Goal: Information Seeking & Learning: Stay updated

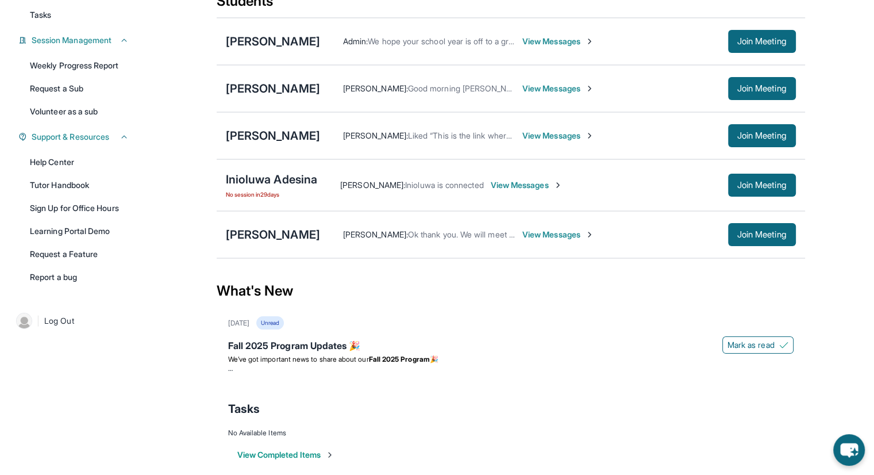
scroll to position [153, 0]
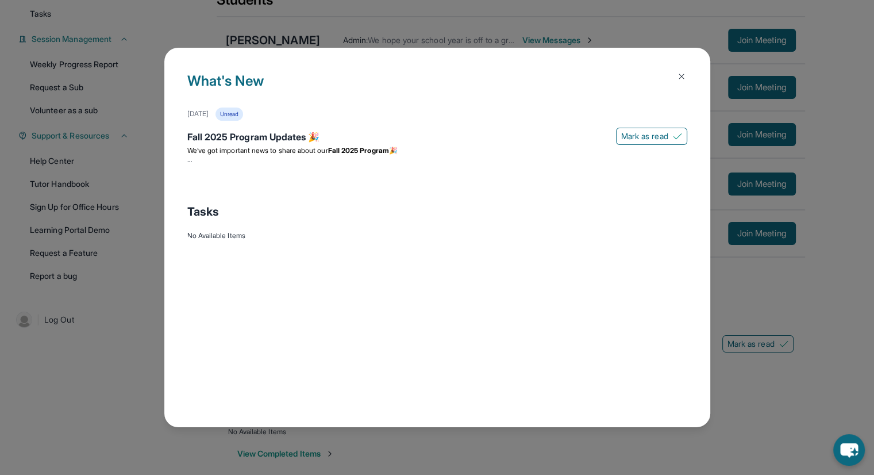
click at [684, 17] on div "What's New September 12th Unread Fall 2025 Program Updates 🎉 Mark as read We’ve…" at bounding box center [437, 237] width 874 height 475
click at [683, 72] on img at bounding box center [681, 76] width 9 height 9
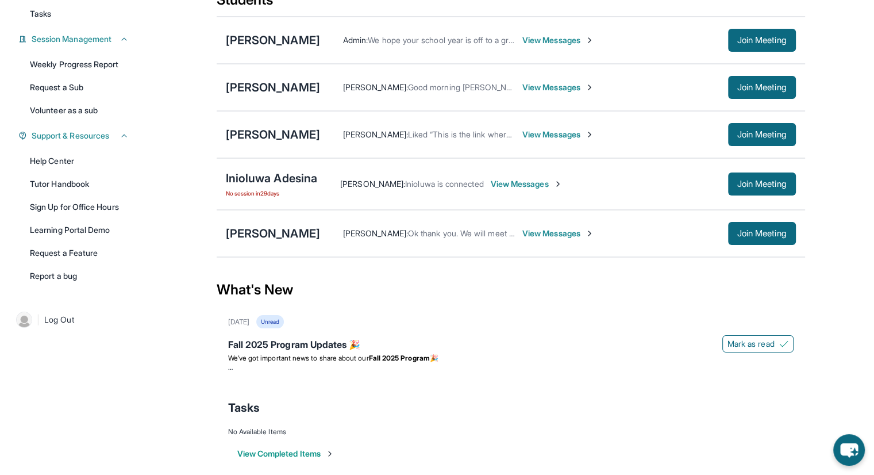
scroll to position [163, 0]
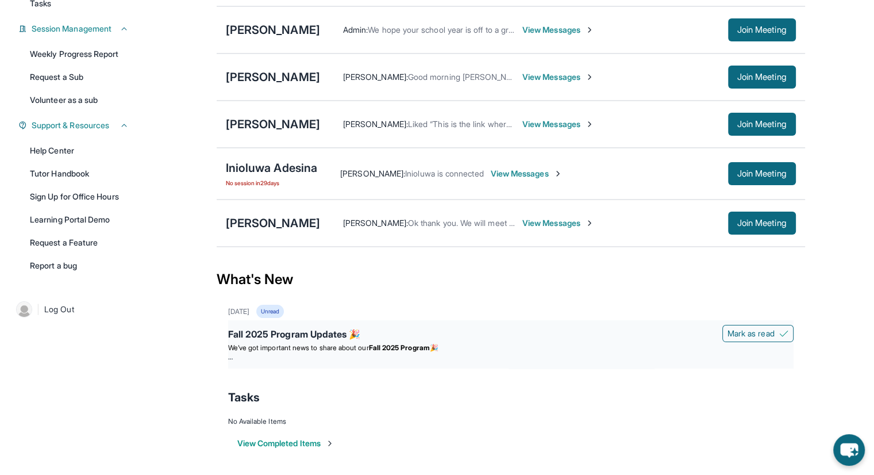
click at [321, 335] on div "Fall 2025 Program Updates 🎉" at bounding box center [511, 335] width 566 height 16
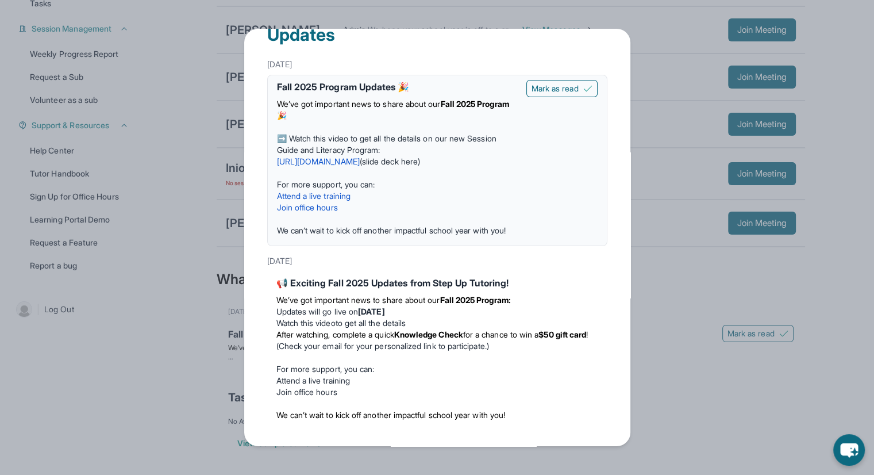
scroll to position [34, 0]
click at [360, 156] on link "https://youtu.be/1HzYHlAD1Mg" at bounding box center [318, 161] width 83 height 10
click at [575, 80] on button "Mark as read" at bounding box center [562, 88] width 71 height 17
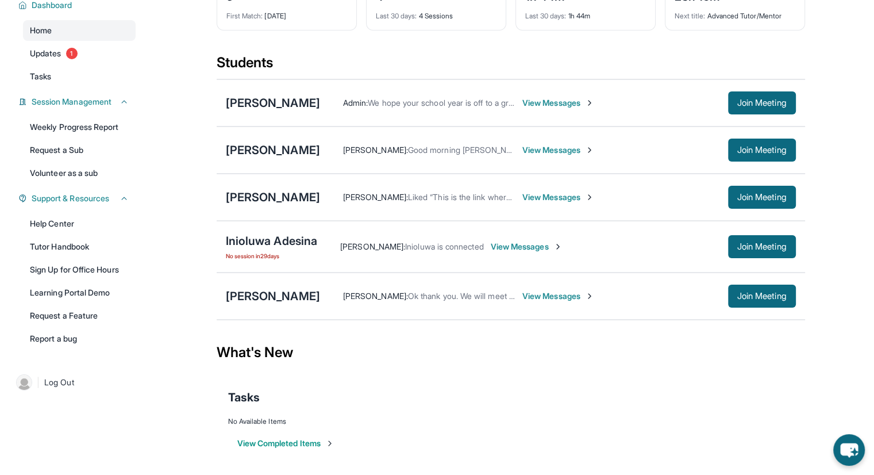
scroll to position [0, 0]
